Goal: Task Accomplishment & Management: Use online tool/utility

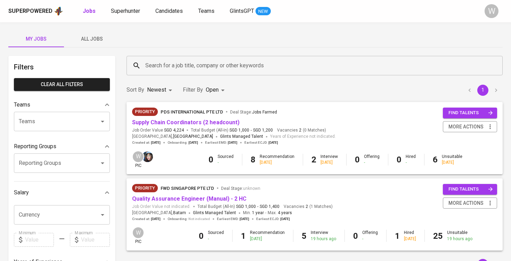
click at [118, 14] on span "Superhunter" at bounding box center [125, 11] width 29 height 7
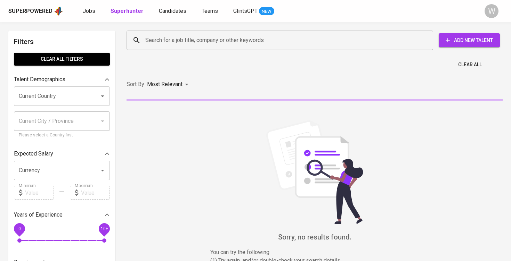
click at [169, 16] on div "Superpowered Jobs Superhunter Candidates Teams GlintsGPT NEW W" at bounding box center [255, 11] width 511 height 22
click at [169, 15] on link "Candidates" at bounding box center [173, 11] width 29 height 9
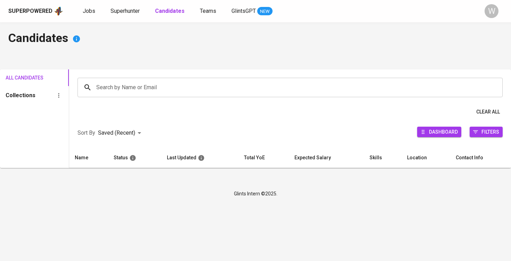
click at [152, 85] on input "Search by Name or Email" at bounding box center [291, 87] width 394 height 13
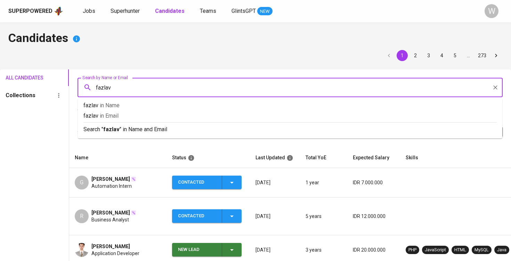
type input "fazlavi"
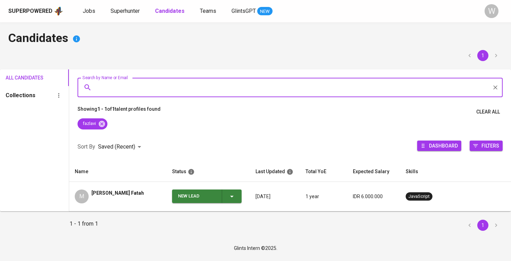
click at [123, 202] on div "[PERSON_NAME] Fatah" at bounding box center [117, 197] width 52 height 14
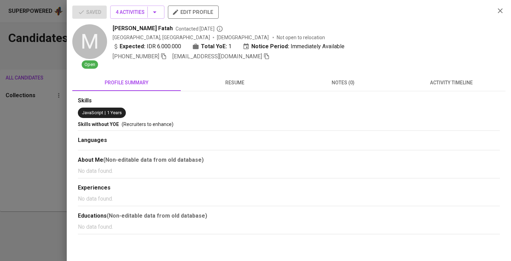
click at [138, 19] on div "Saved 4 Activities edit profile" at bounding box center [280, 15] width 417 height 19
click at [138, 13] on span "4 Activities" at bounding box center [137, 12] width 43 height 9
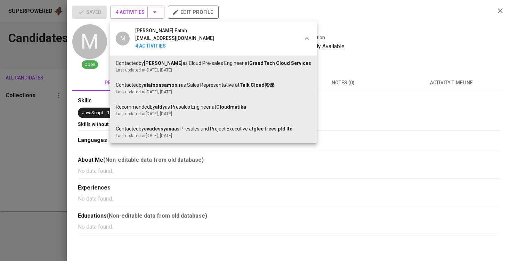
click at [421, 44] on div at bounding box center [255, 130] width 511 height 261
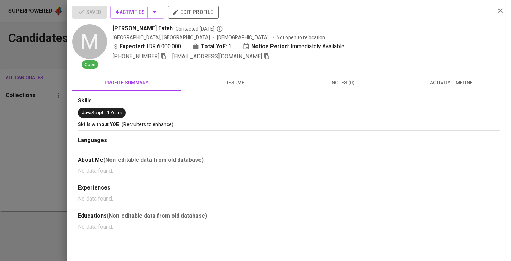
click at [433, 84] on span "activity timeline" at bounding box center [451, 82] width 100 height 9
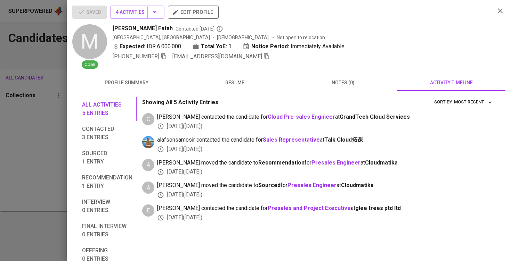
scroll to position [27, 0]
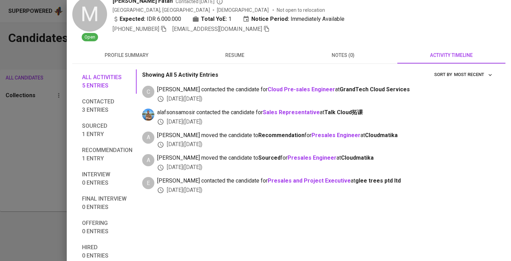
click at [240, 63] on button "resume" at bounding box center [235, 55] width 108 height 17
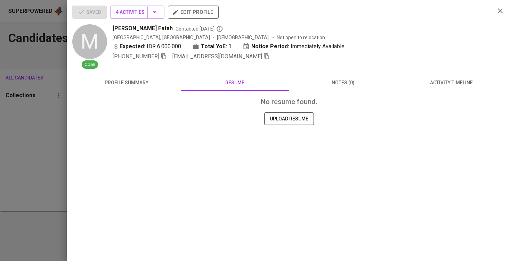
scroll to position [0, 0]
click at [137, 93] on div "No resume found. UPLOAD RESUME" at bounding box center [288, 128] width 433 height 75
click at [138, 84] on span "profile summary" at bounding box center [126, 82] width 100 height 9
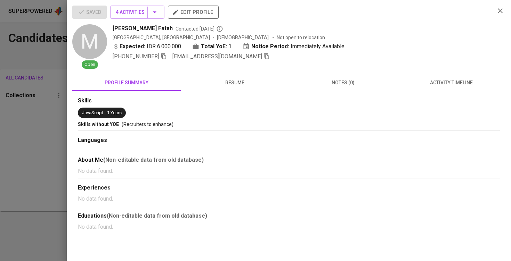
click at [65, 106] on div at bounding box center [255, 130] width 511 height 261
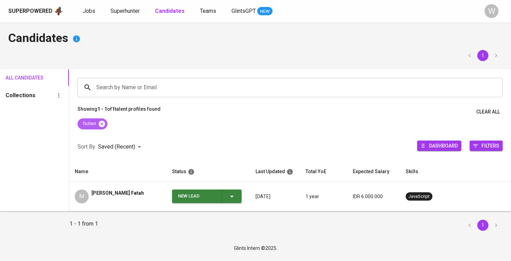
click at [106, 126] on icon at bounding box center [102, 124] width 8 height 8
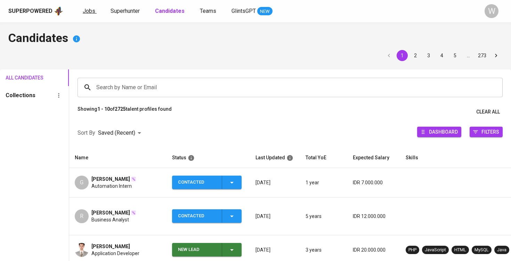
click at [89, 8] on span "Jobs" at bounding box center [89, 11] width 13 height 7
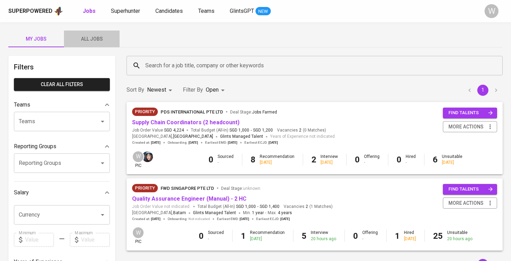
click at [110, 44] on button "All Jobs" at bounding box center [92, 39] width 56 height 17
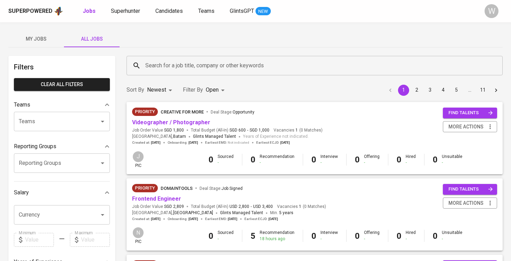
click at [157, 58] on div "Search for a job title, company or other keywords" at bounding box center [314, 65] width 376 height 19
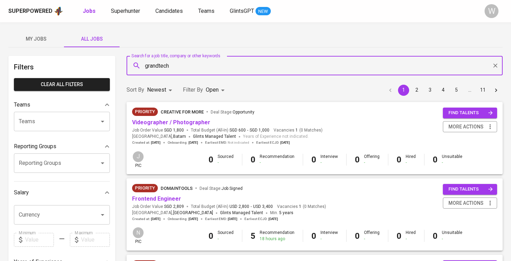
type input "grandtech"
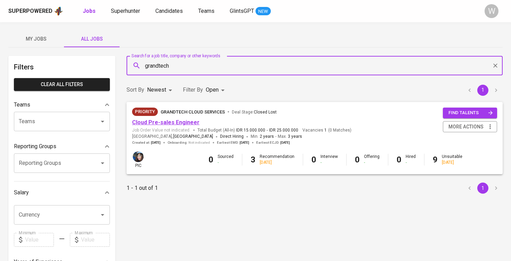
click at [159, 123] on link "Cloud Pre-sales Engineer" at bounding box center [165, 122] width 67 height 7
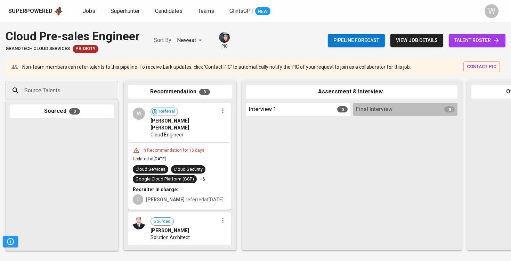
click at [463, 52] on div "Pipeline forecast view job details talent roster" at bounding box center [416, 40] width 177 height 25
click at [469, 38] on span "talent roster" at bounding box center [477, 40] width 46 height 9
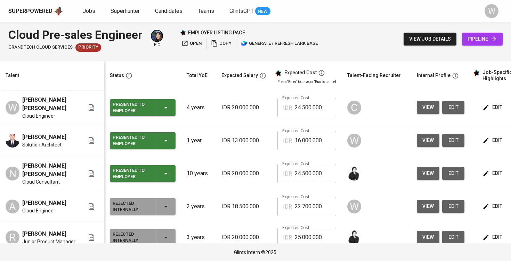
click at [90, 17] on div "Superpowered Jobs Superhunter Candidates Teams GlintsGPT NEW W" at bounding box center [255, 11] width 511 height 22
click at [93, 13] on span "Jobs" at bounding box center [89, 11] width 13 height 7
